Goal: Task Accomplishment & Management: Manage account settings

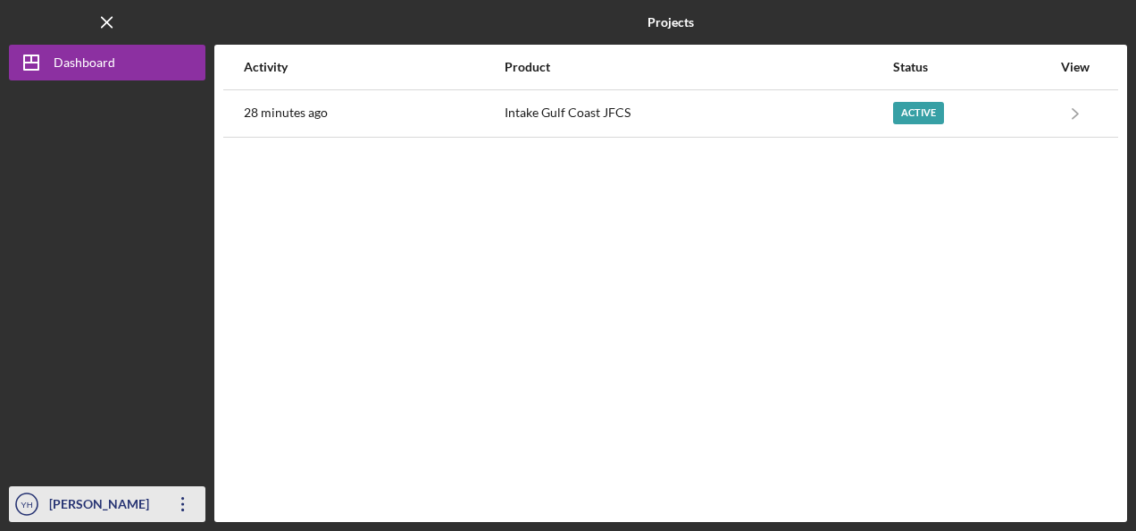
click at [178, 505] on icon "Icon/Overflow" at bounding box center [183, 503] width 45 height 45
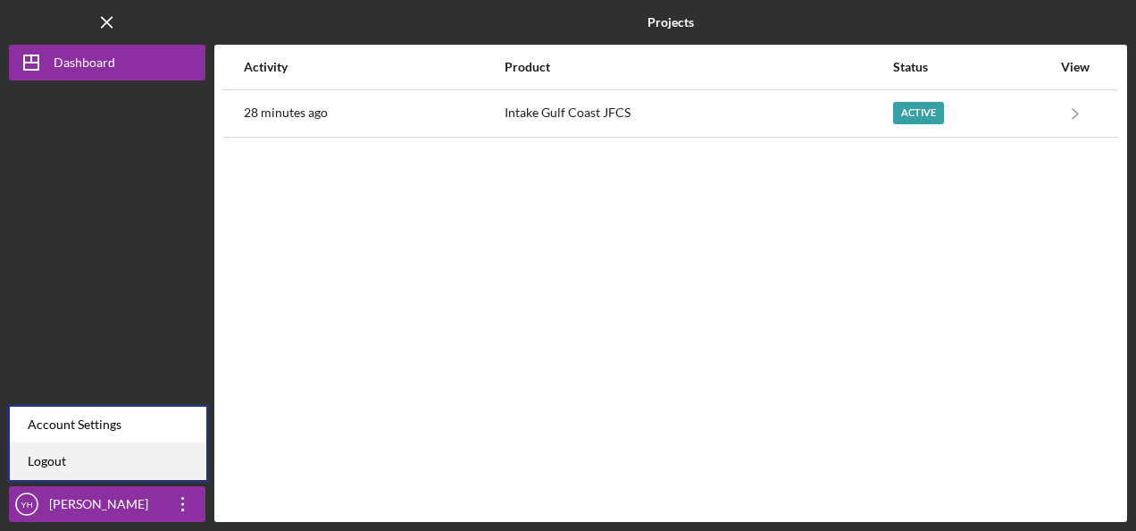
click at [148, 461] on link "Logout" at bounding box center [108, 461] width 196 height 37
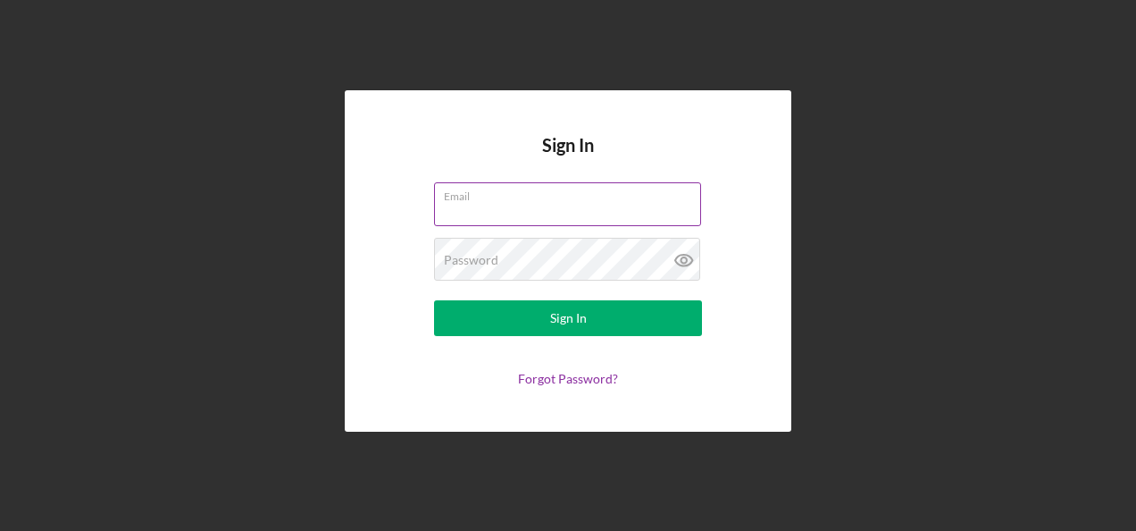
click at [464, 205] on input "Email" at bounding box center [567, 203] width 267 height 43
type input "[PERSON_NAME][EMAIL_ADDRESS][PERSON_NAME][DOMAIN_NAME]"
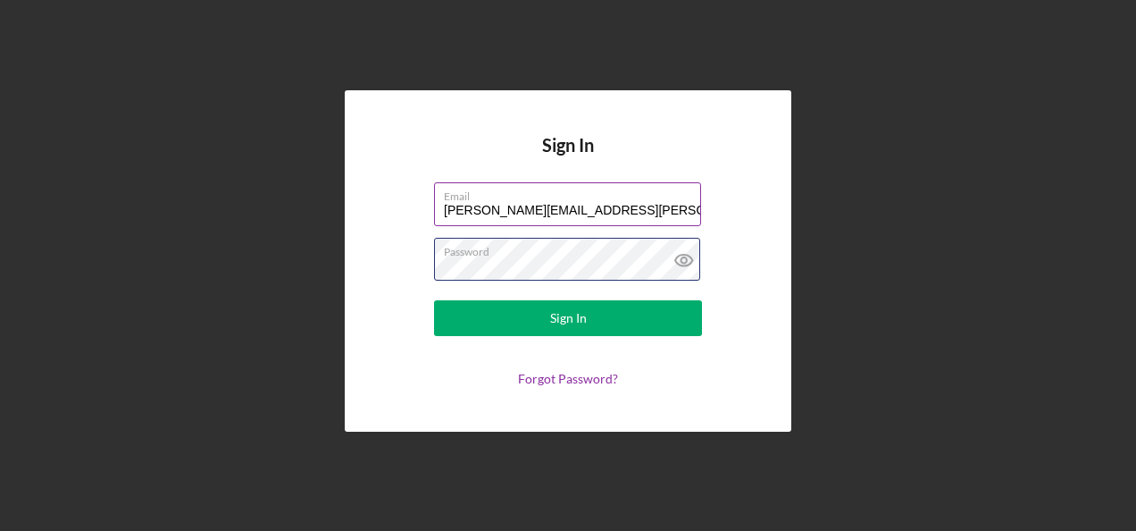
click at [434, 300] on button "Sign In" at bounding box center [568, 318] width 268 height 36
